Goal: Navigation & Orientation: Find specific page/section

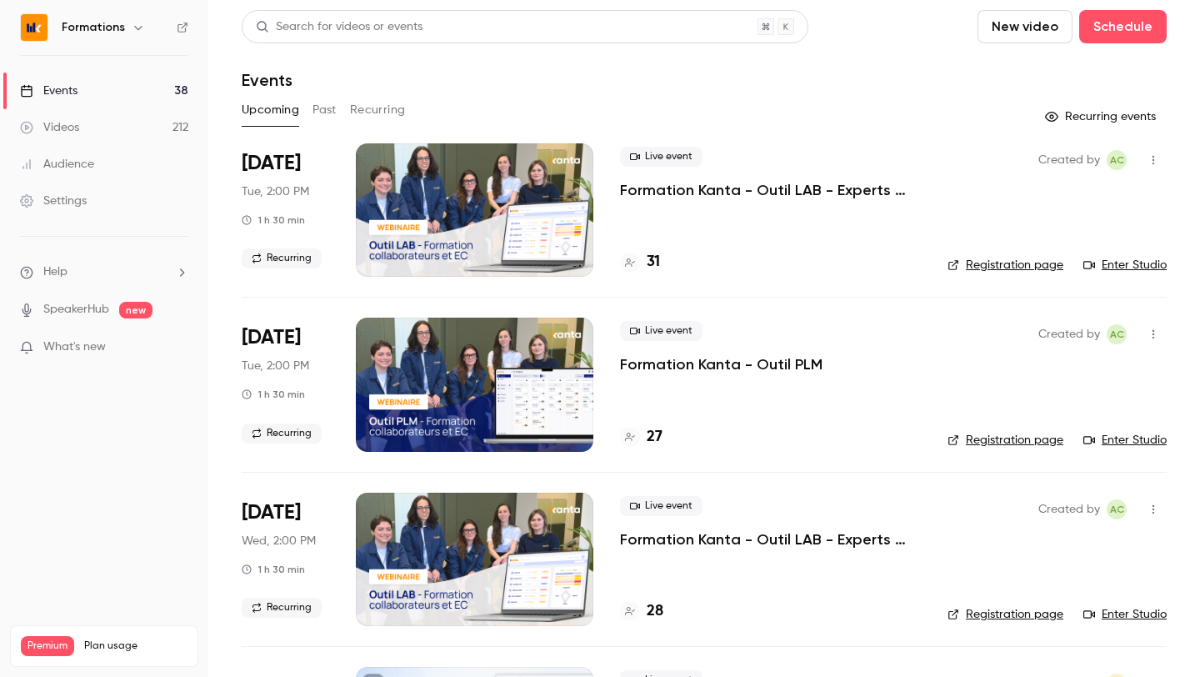
click at [127, 37] on div "Formations" at bounding box center [113, 28] width 102 height 20
click at [124, 29] on div "Formations" at bounding box center [113, 28] width 102 height 20
click at [132, 26] on icon "button" at bounding box center [138, 27] width 13 height 13
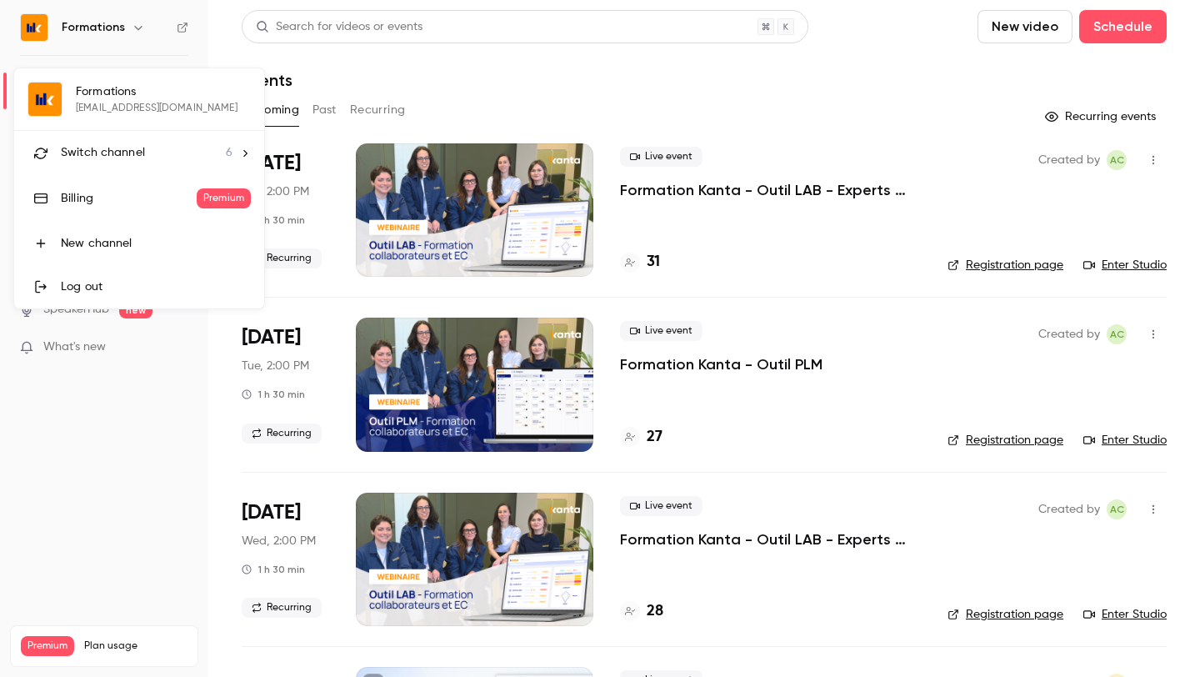
click at [112, 154] on span "Switch channel" at bounding box center [103, 153] width 84 height 18
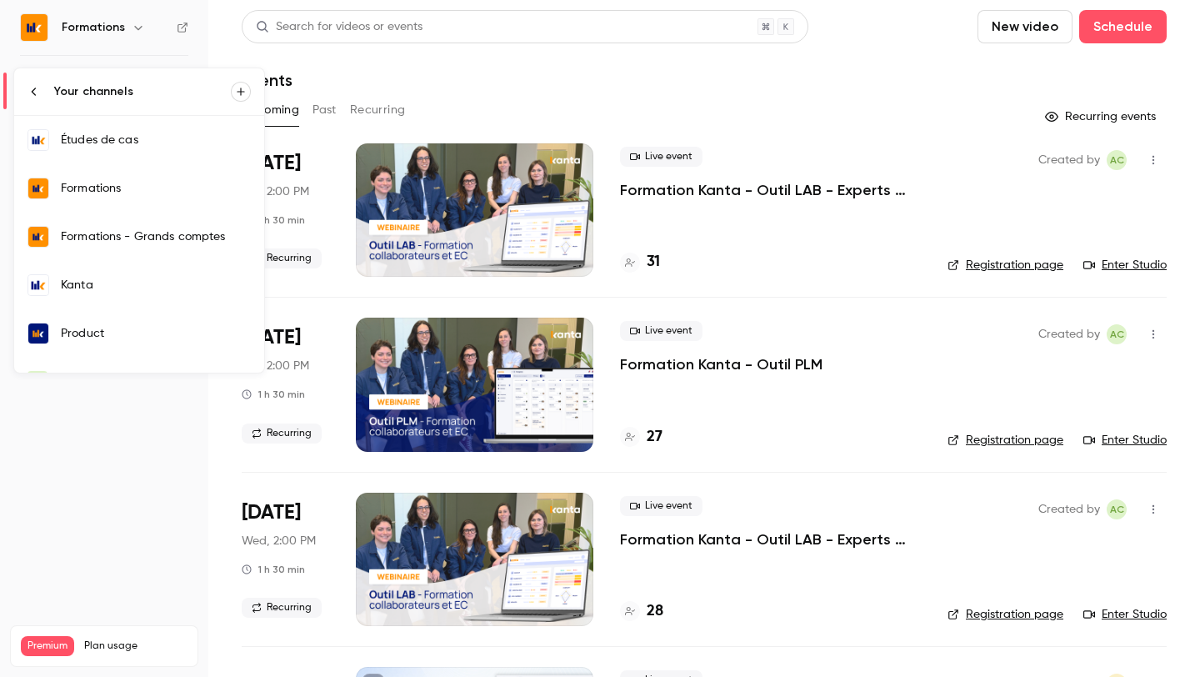
click at [104, 278] on div "Kanta" at bounding box center [156, 285] width 190 height 17
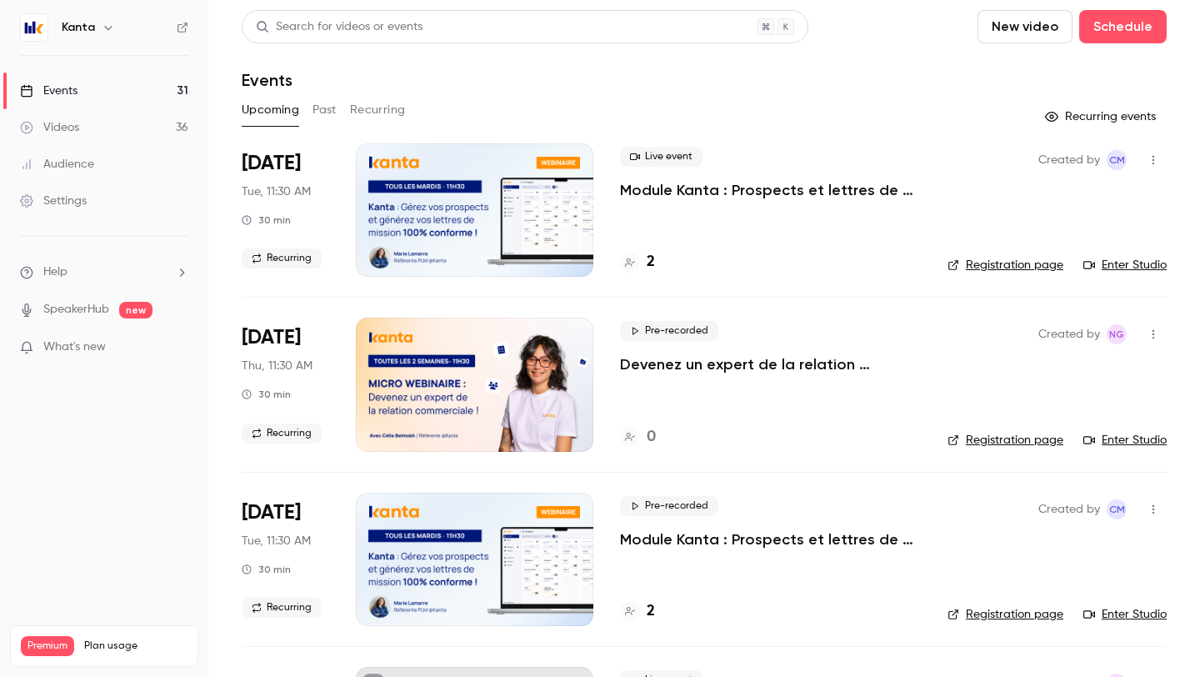
click at [787, 194] on p "Module Kanta : Prospects et lettres de mission" at bounding box center [770, 190] width 301 height 20
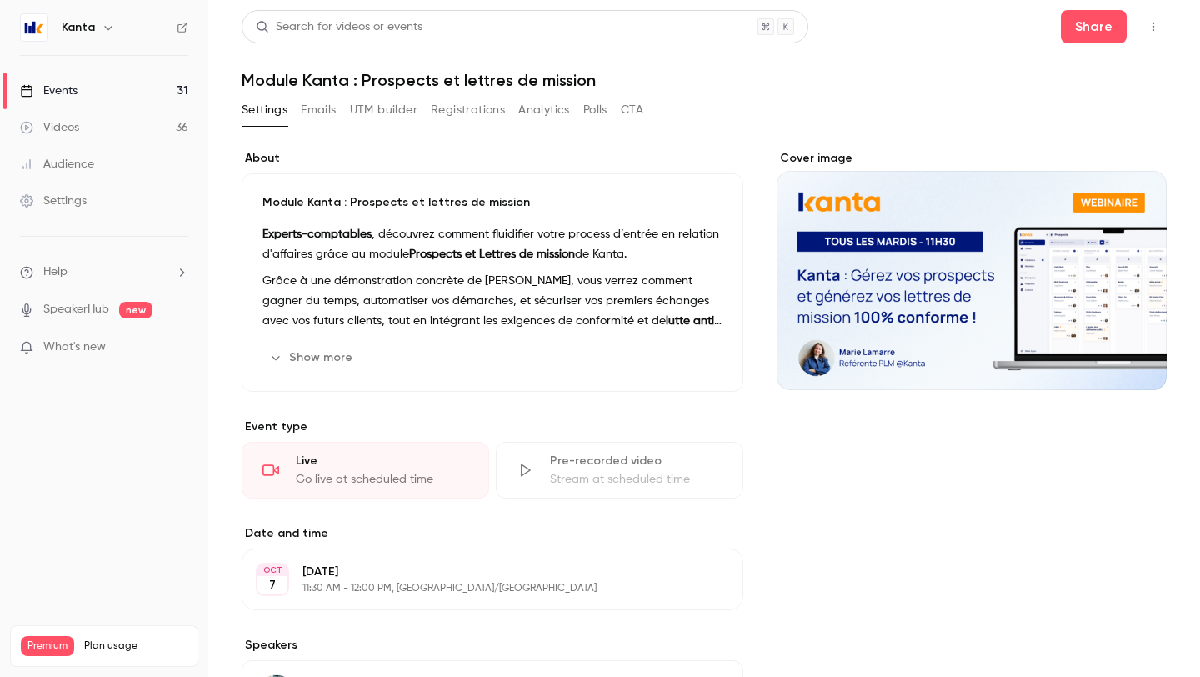
click at [1156, 27] on icon "button" at bounding box center [1153, 27] width 13 height 12
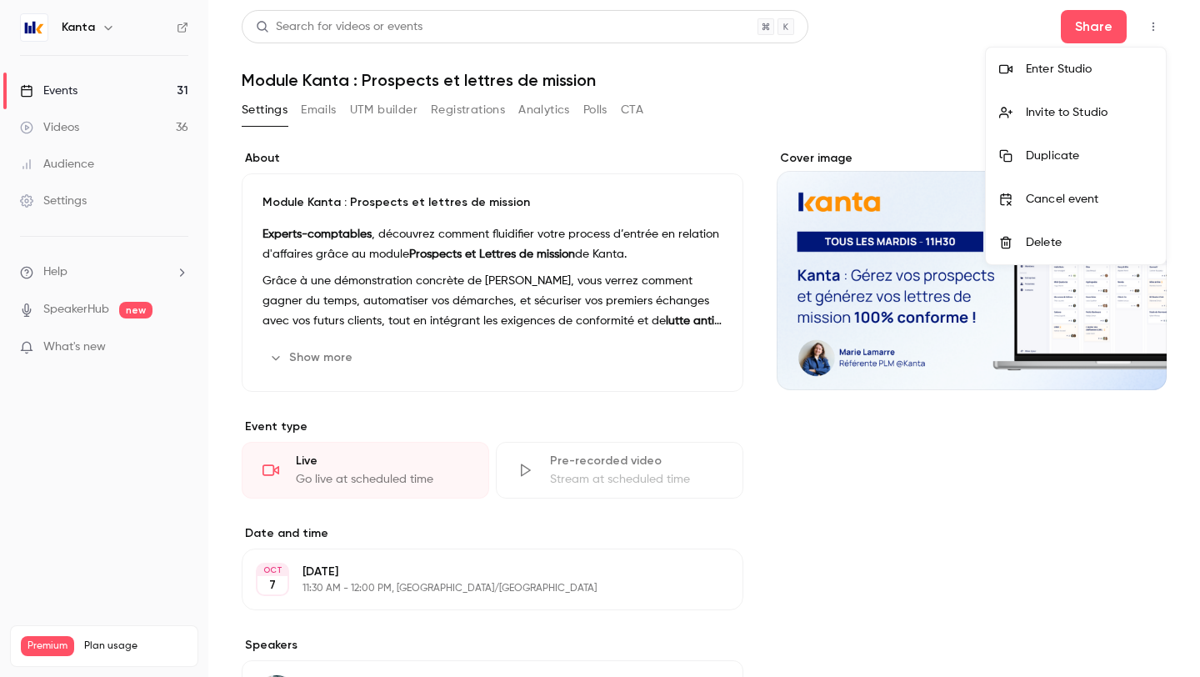
click at [1082, 83] on li "Enter Studio" at bounding box center [1076, 69] width 180 height 43
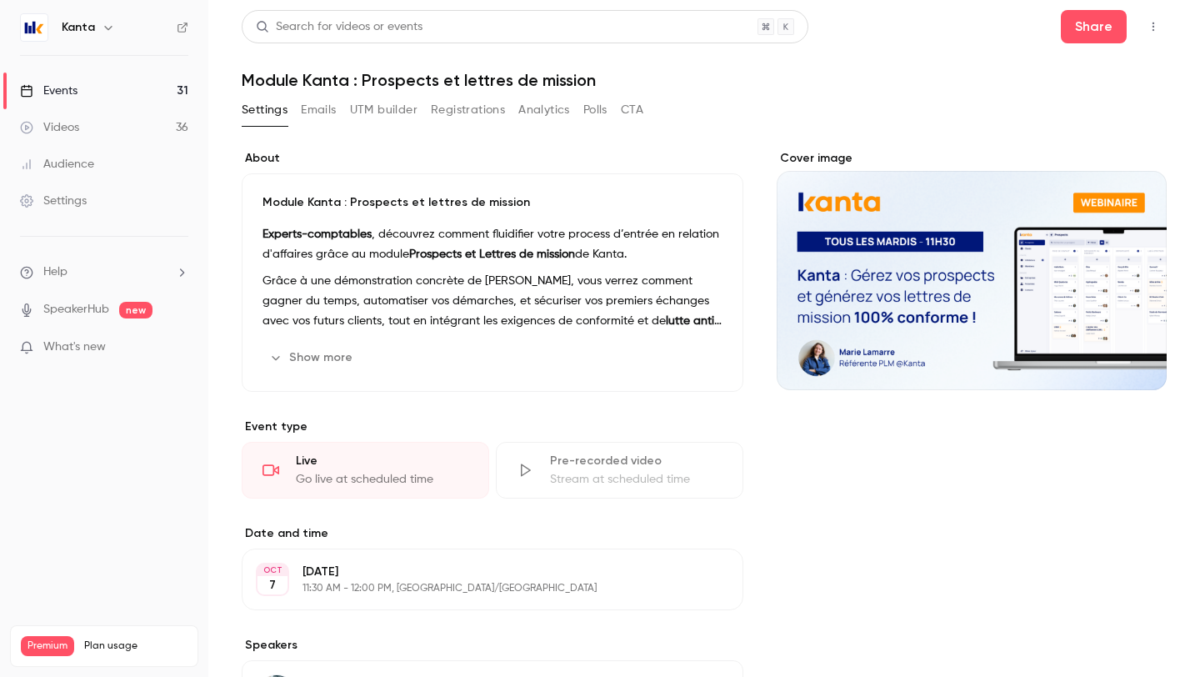
click at [1150, 24] on icon "button" at bounding box center [1153, 27] width 13 height 12
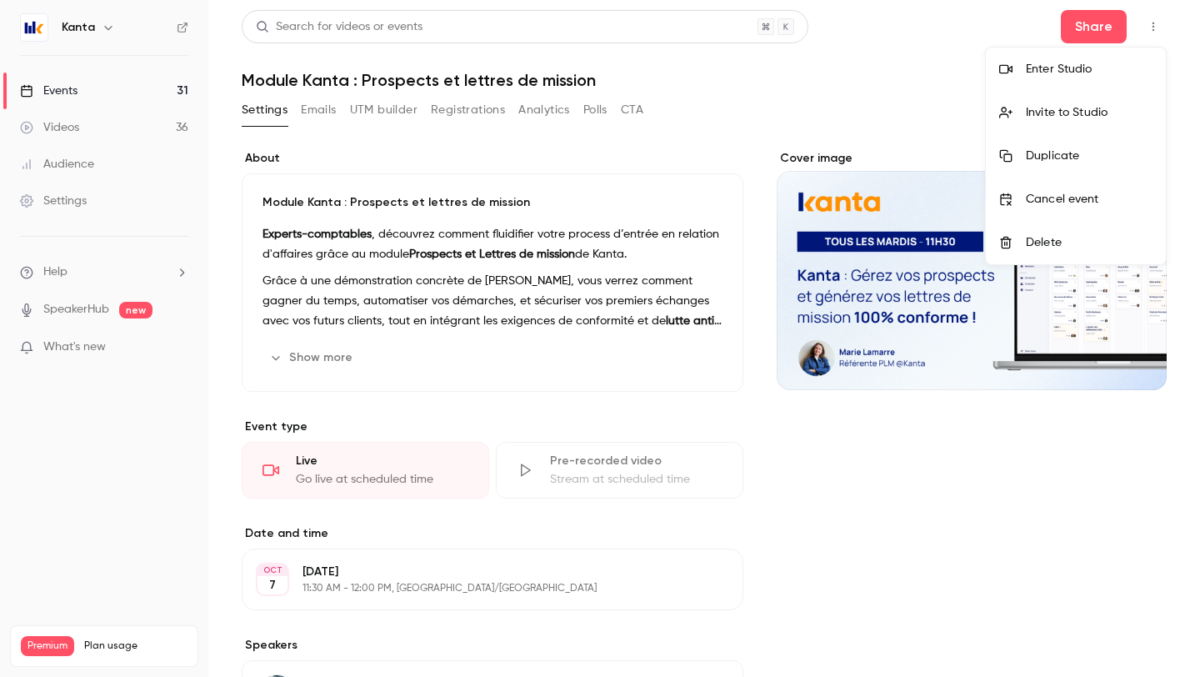
click at [1083, 76] on div "Enter Studio" at bounding box center [1089, 69] width 127 height 17
